Goal: Task Accomplishment & Management: Complete application form

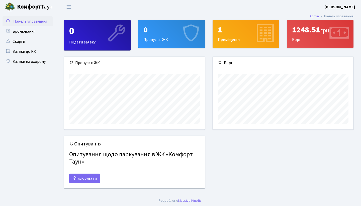
scroll to position [73, 141]
click at [162, 40] on div "0 Пропуск в ЖК" at bounding box center [171, 34] width 66 height 28
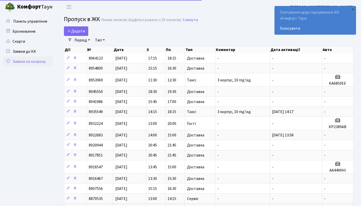
select select "25"
click at [83, 29] on span "Додати" at bounding box center [76, 31] width 18 height 6
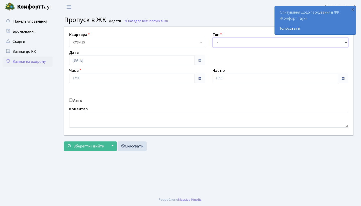
select select "1"
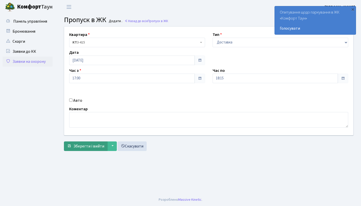
click at [84, 142] on button "Зберегти і вийти" at bounding box center [86, 146] width 44 height 10
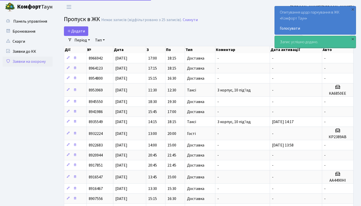
select select "25"
